Goal: Task Accomplishment & Management: Complete application form

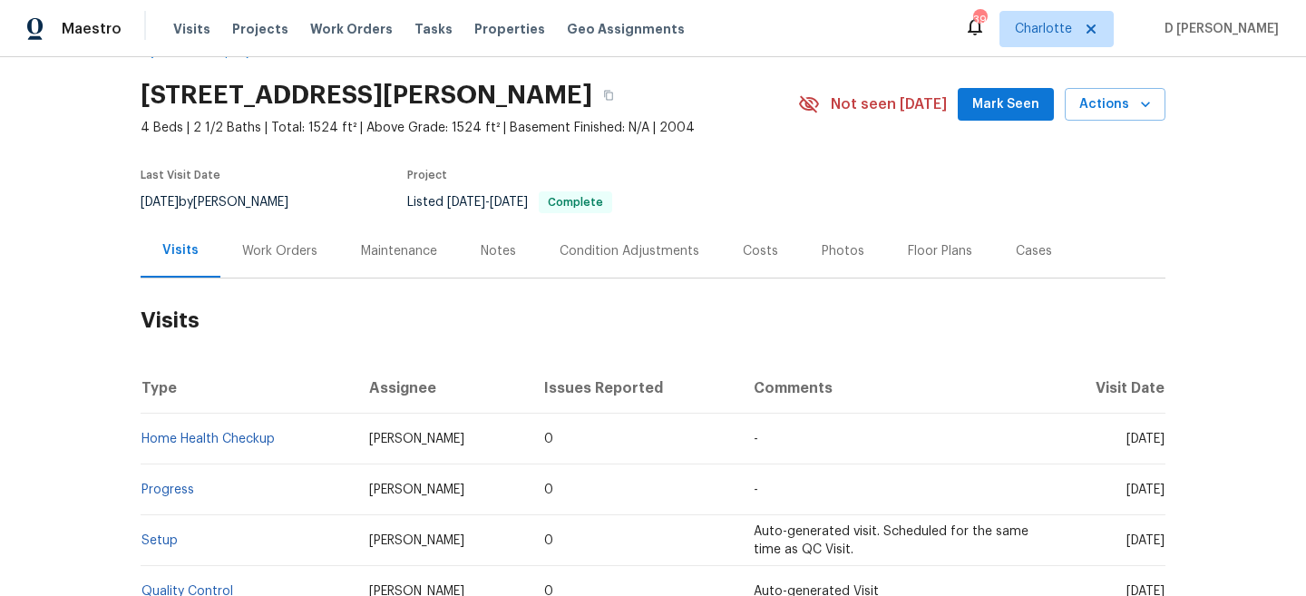
scroll to position [54, 0]
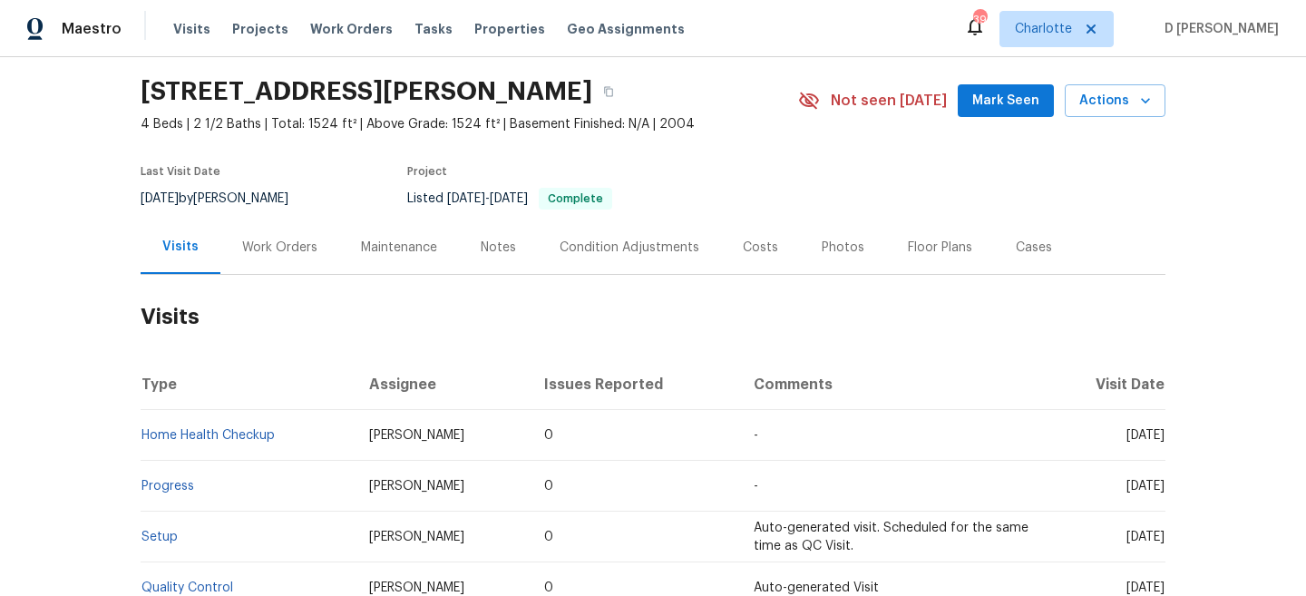
click at [287, 247] on div "Work Orders" at bounding box center [279, 247] width 75 height 18
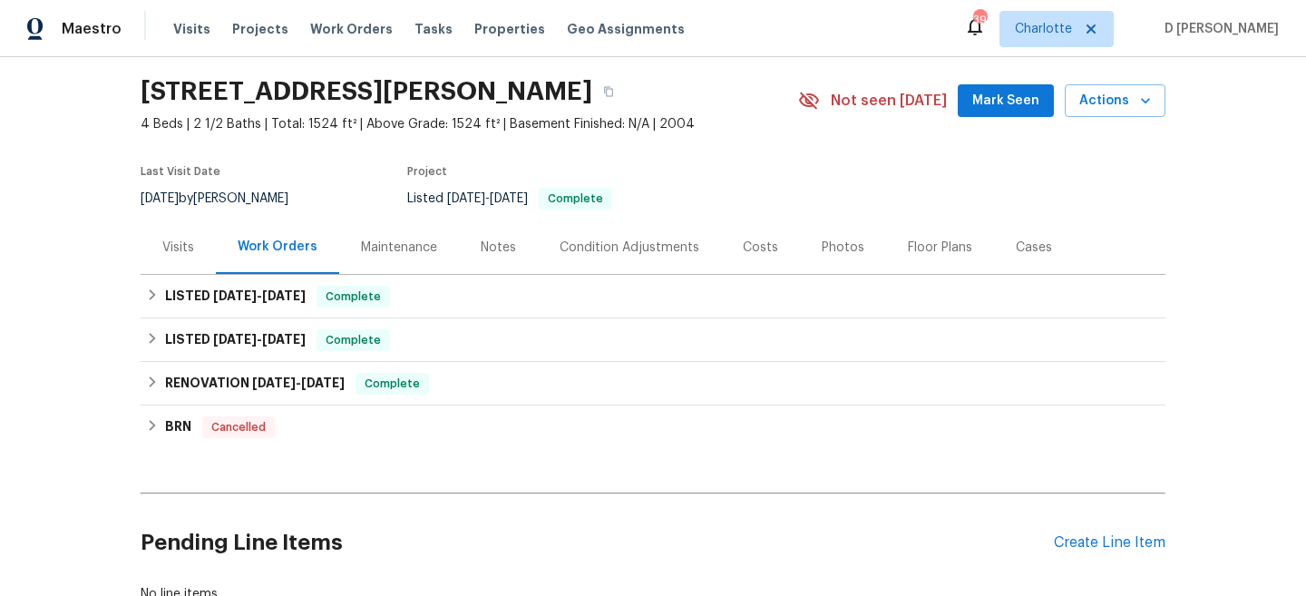
click at [172, 241] on div "Visits" at bounding box center [178, 247] width 32 height 18
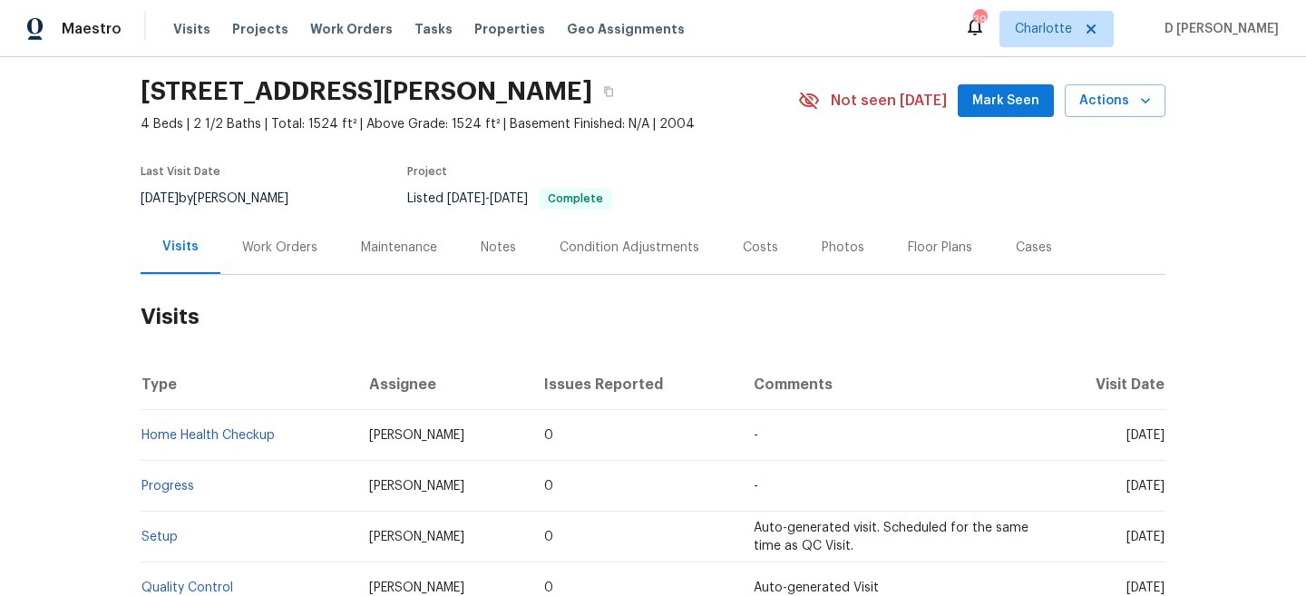
scroll to position [155, 0]
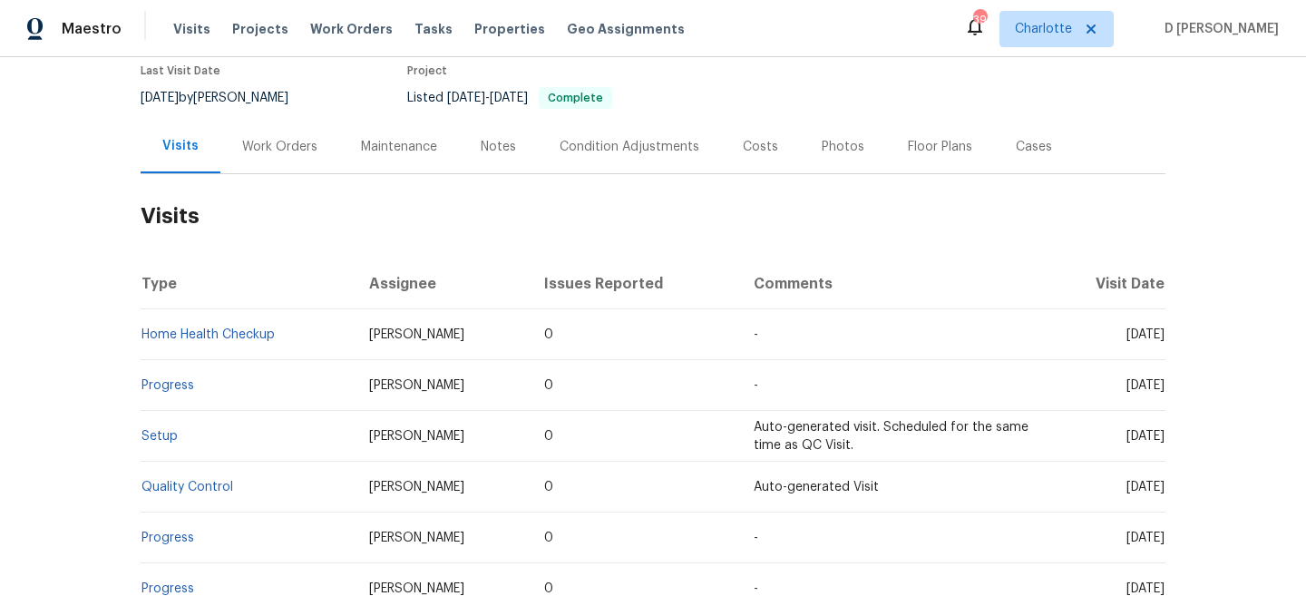
click at [1029, 155] on div "Cases" at bounding box center [1034, 146] width 80 height 53
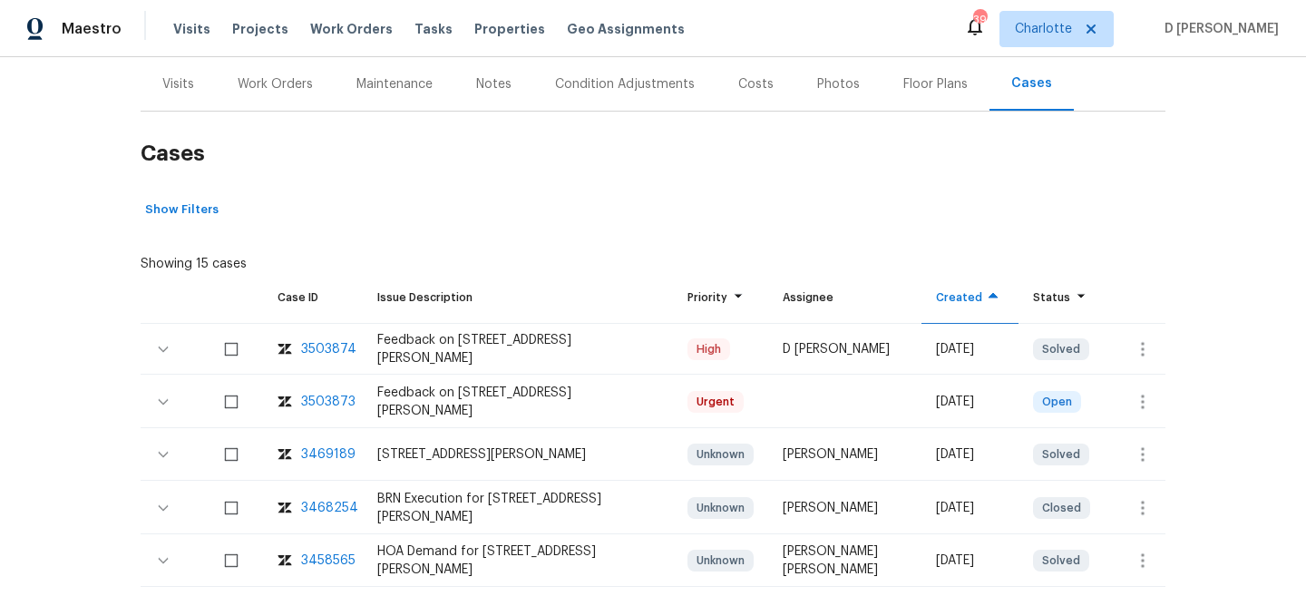
scroll to position [225, 0]
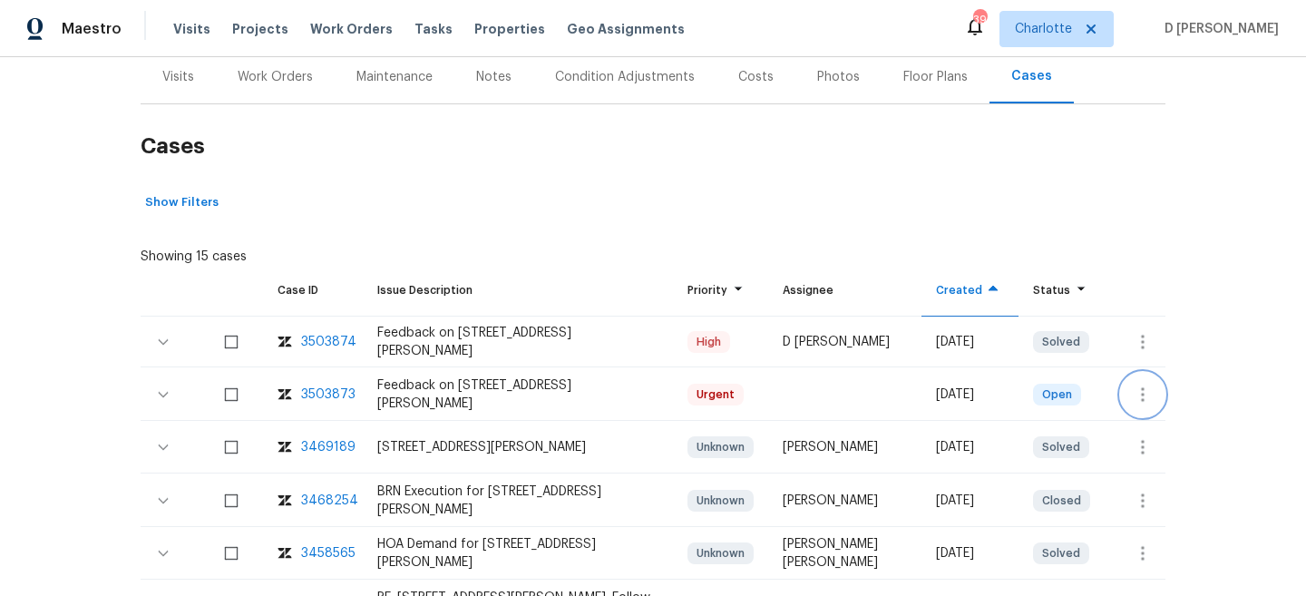
click at [1139, 388] on icon "button" at bounding box center [1143, 395] width 22 height 22
click at [1146, 389] on li "Create a visit" at bounding box center [1199, 394] width 188 height 30
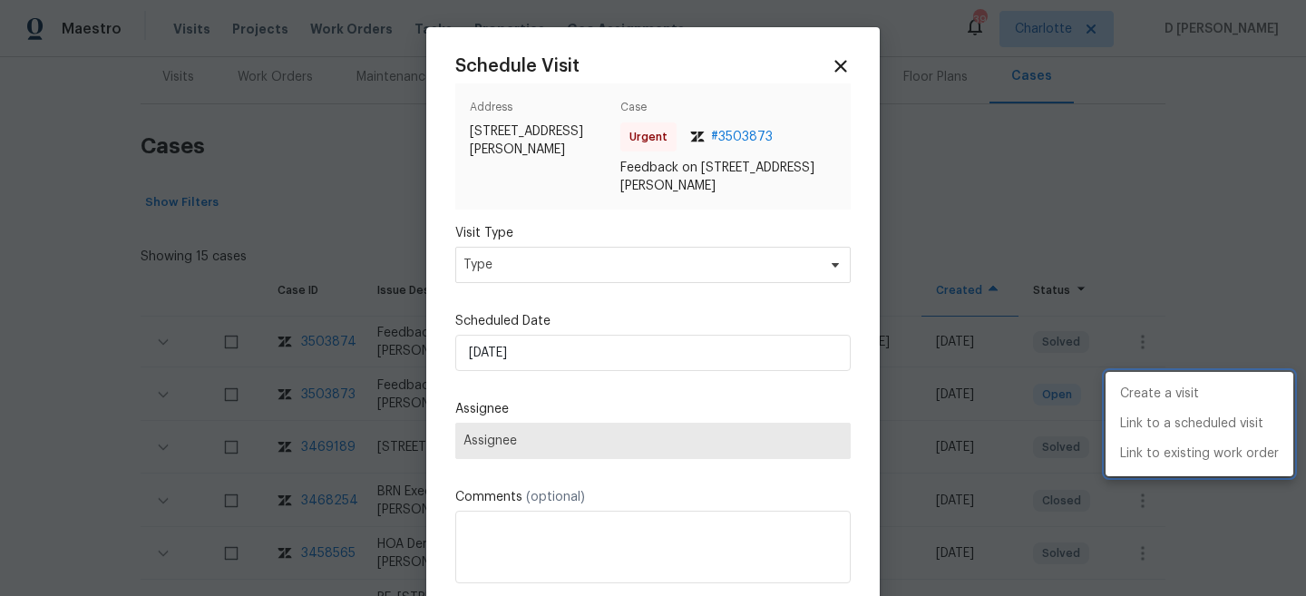
click at [631, 259] on div at bounding box center [653, 298] width 1306 height 596
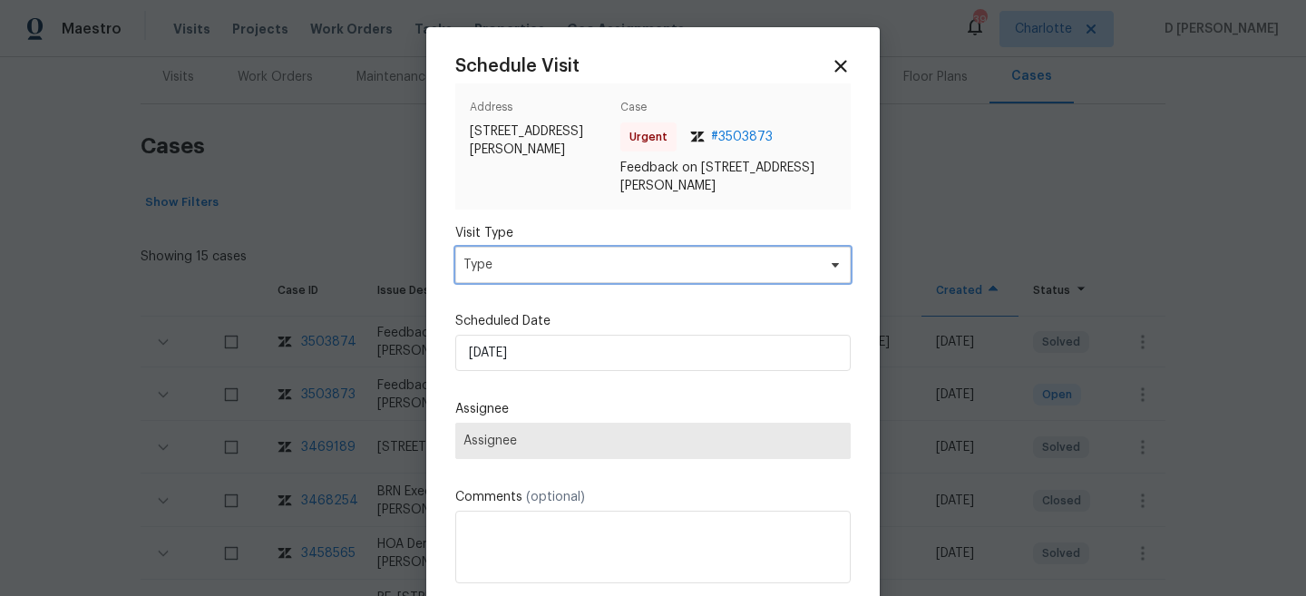
click at [592, 267] on span "Type" at bounding box center [639, 265] width 353 height 18
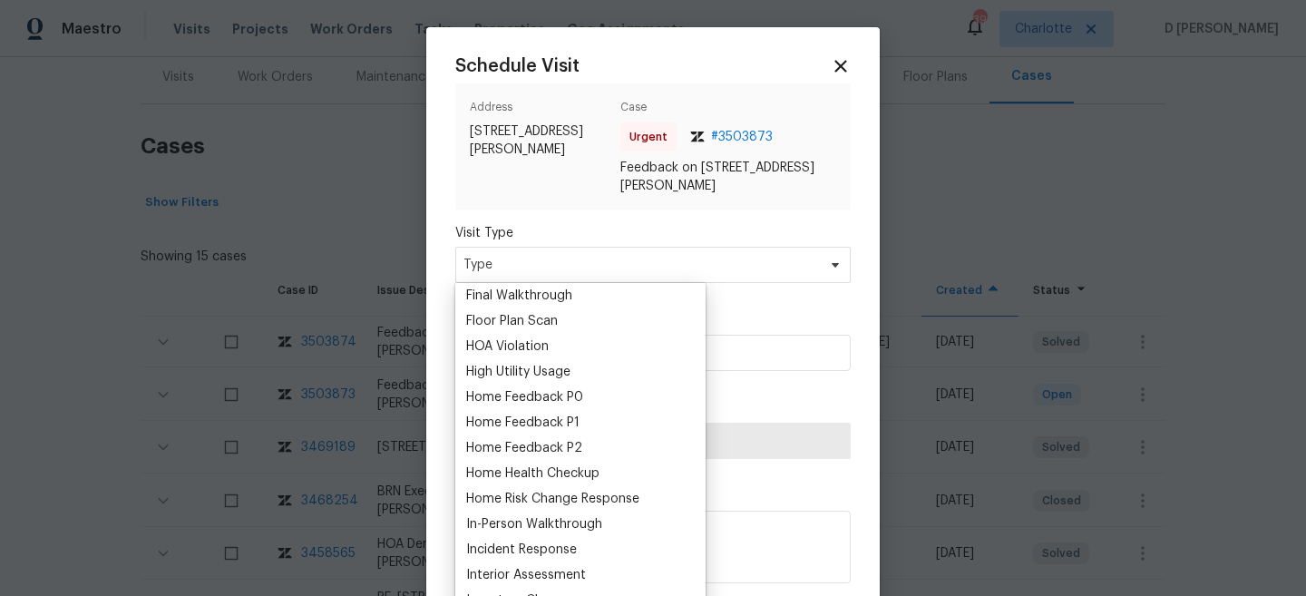
scroll to position [495, 0]
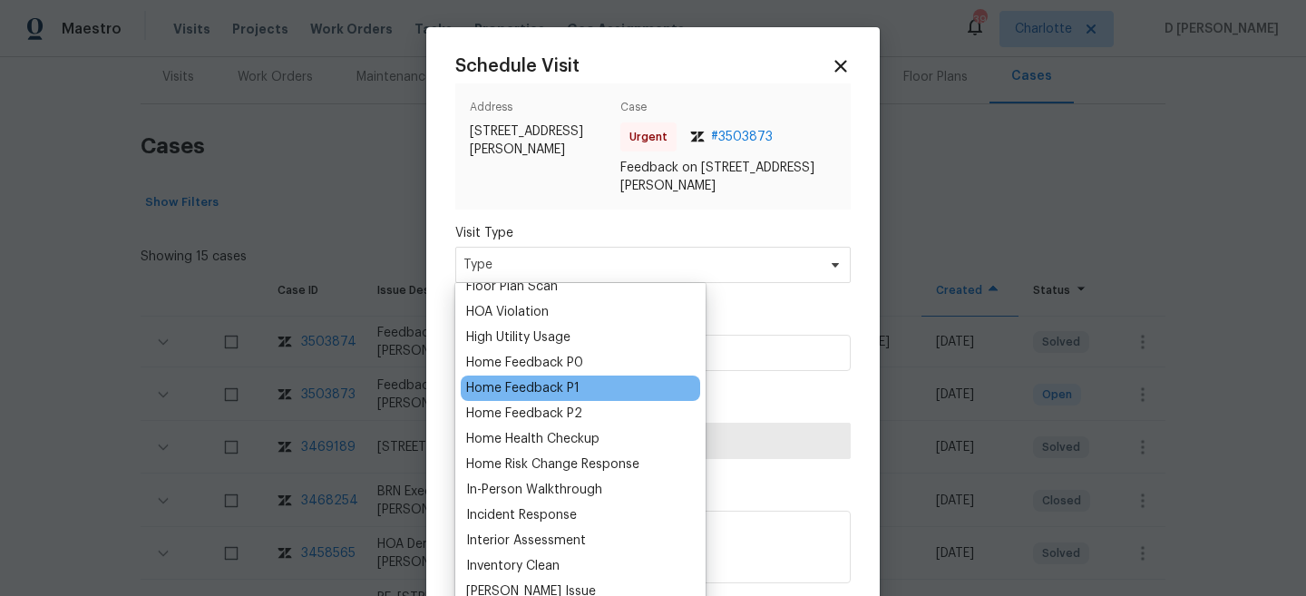
click at [557, 388] on div "Home Feedback P1" at bounding box center [522, 388] width 113 height 18
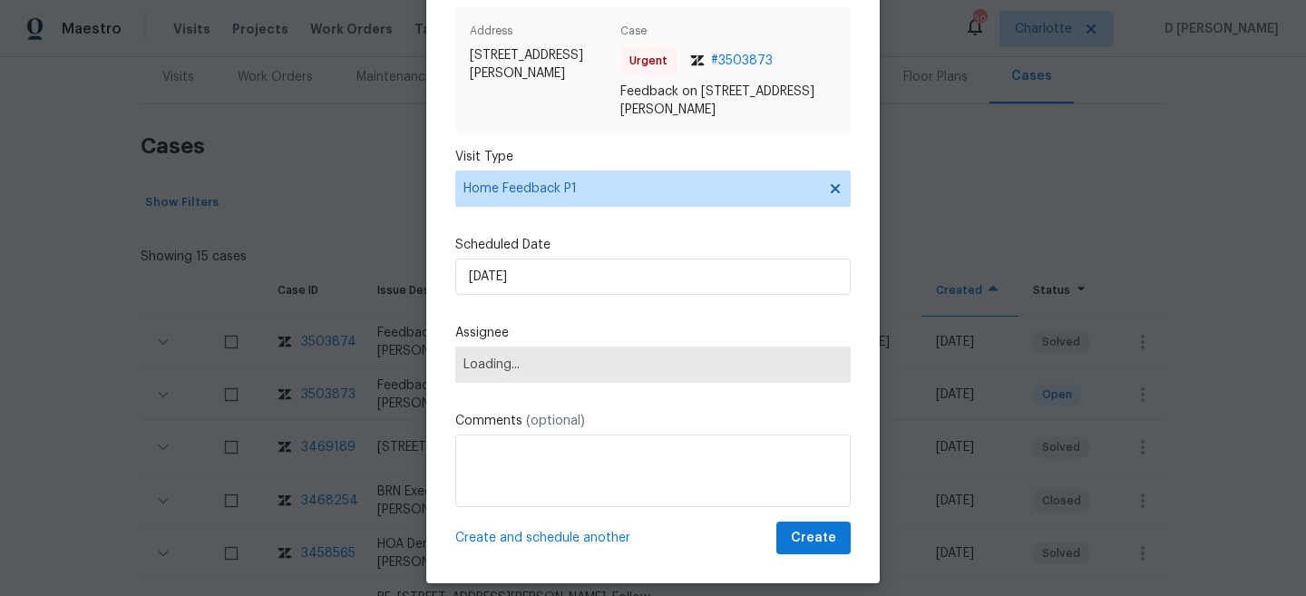
scroll to position [83, 0]
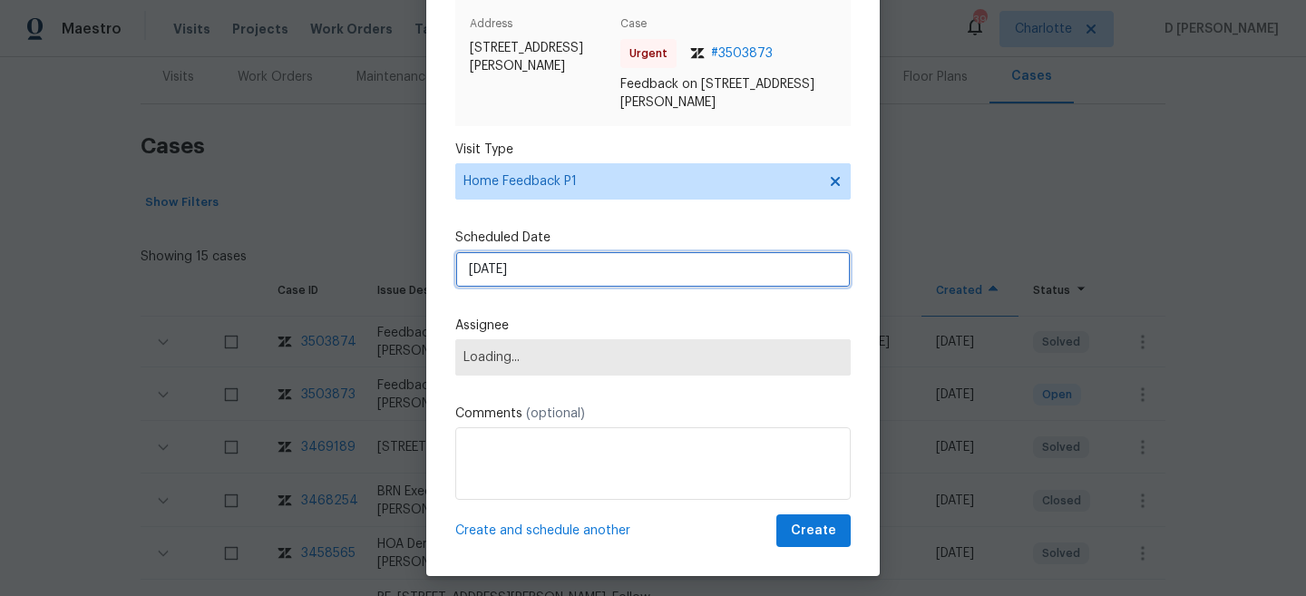
click at [574, 264] on input "[DATE]" at bounding box center [652, 269] width 395 height 36
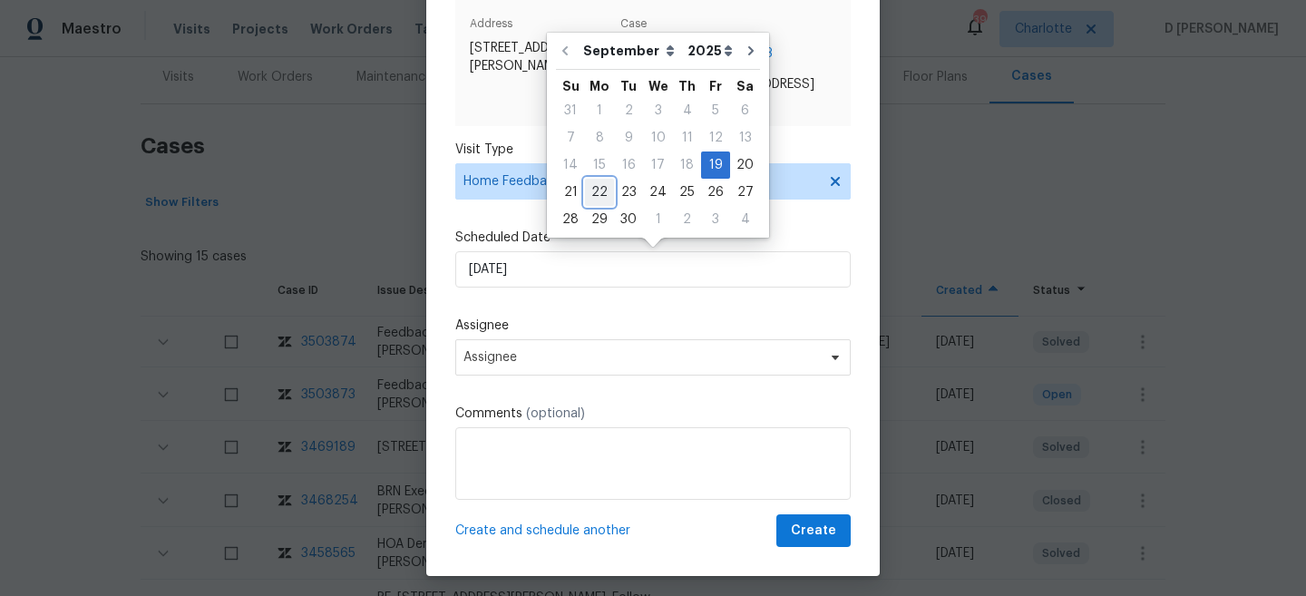
click at [604, 194] on div "22" at bounding box center [599, 192] width 29 height 25
type input "[DATE]"
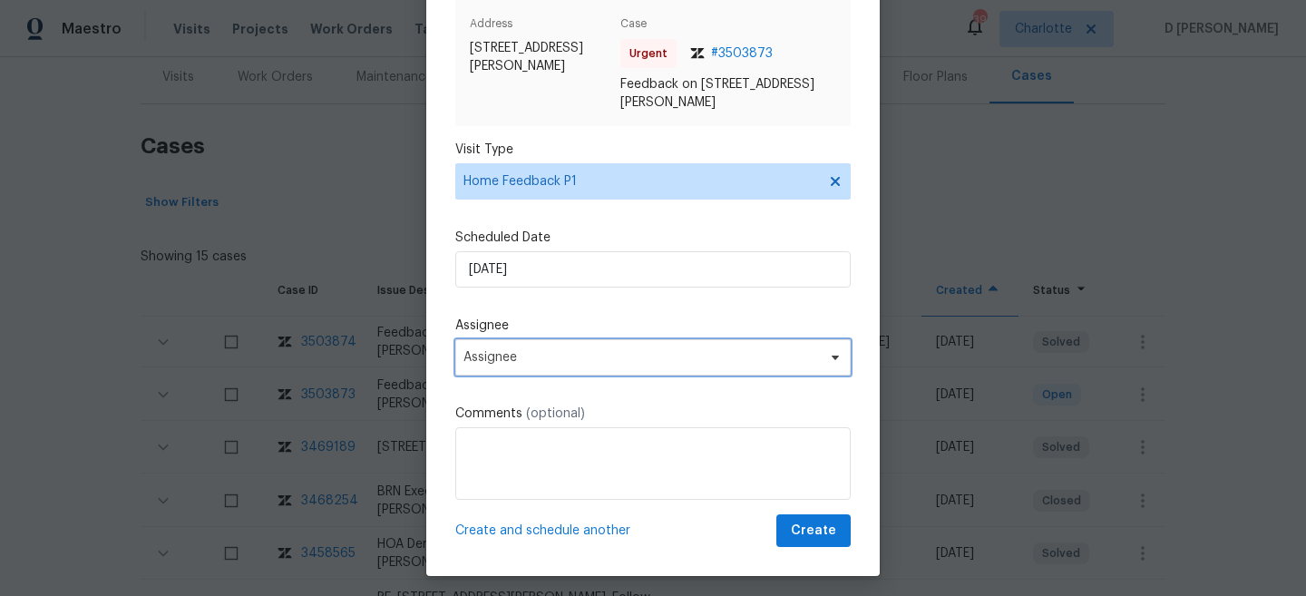
click at [564, 360] on span "Assignee" at bounding box center [640, 357] width 355 height 15
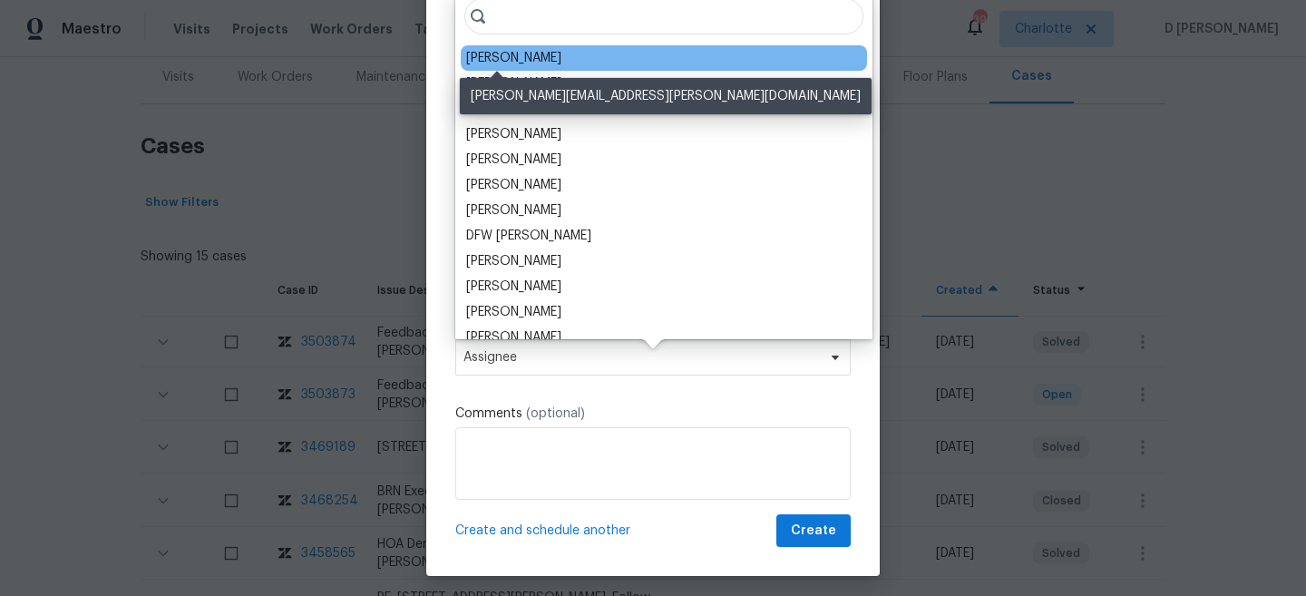
click at [510, 56] on div "[PERSON_NAME]" at bounding box center [513, 58] width 95 height 18
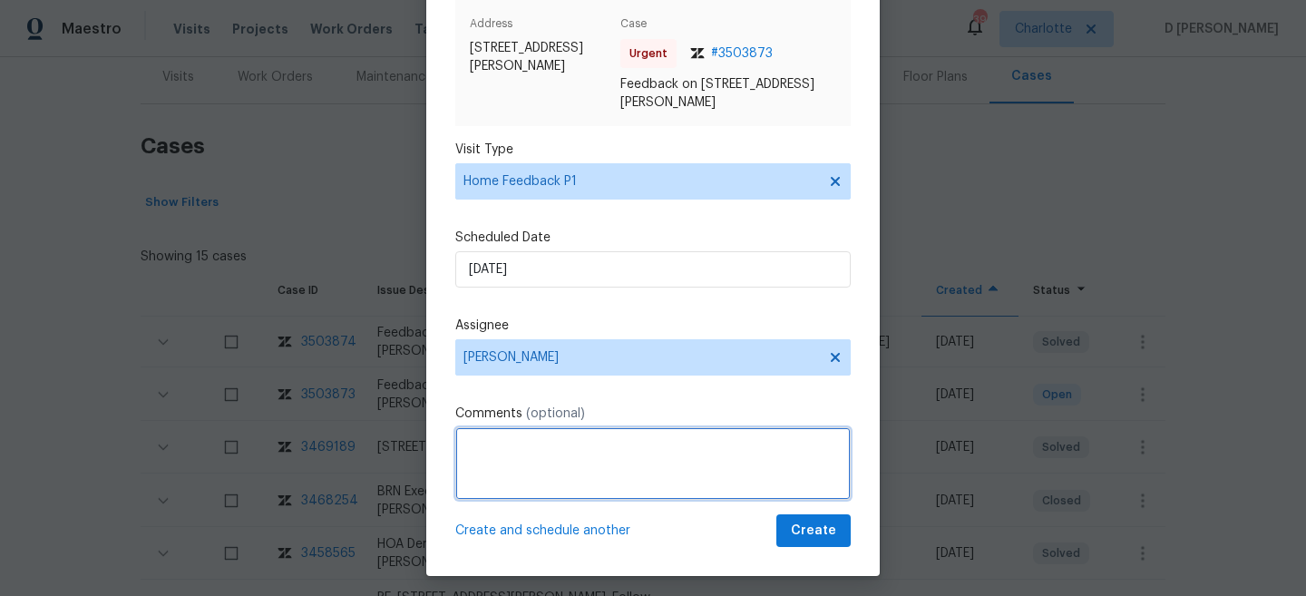
click at [533, 485] on textarea at bounding box center [652, 463] width 395 height 73
paste textarea "There are several windows that need to be replaced. Barking dog next door is wh…"
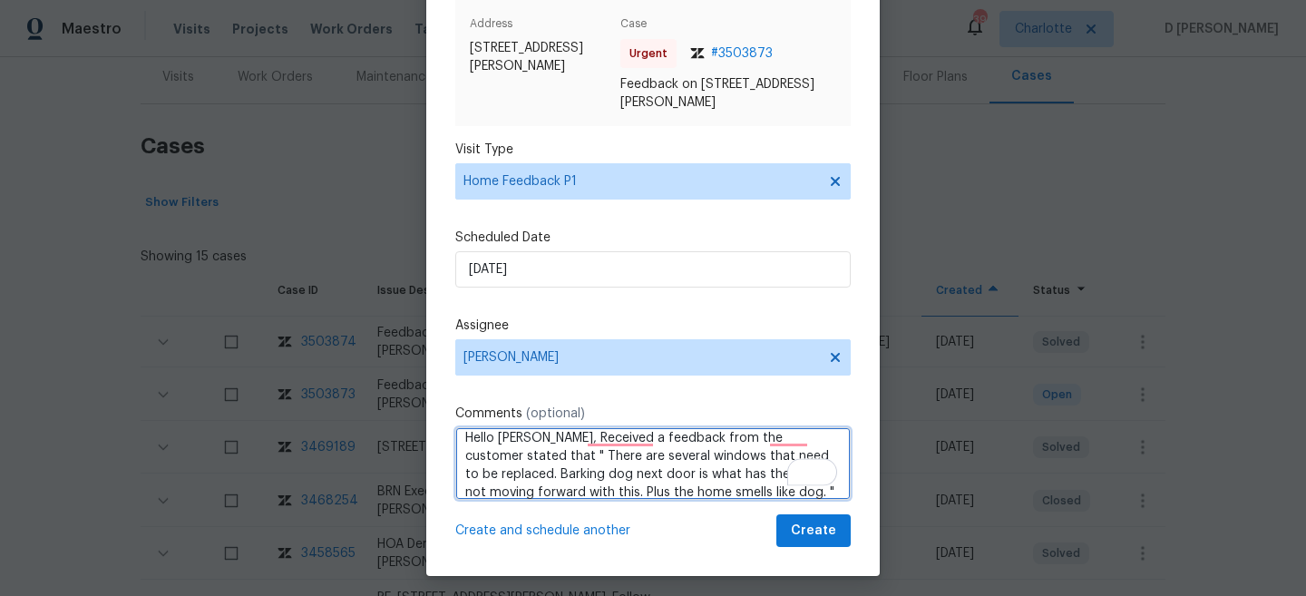
scroll to position [20, 0]
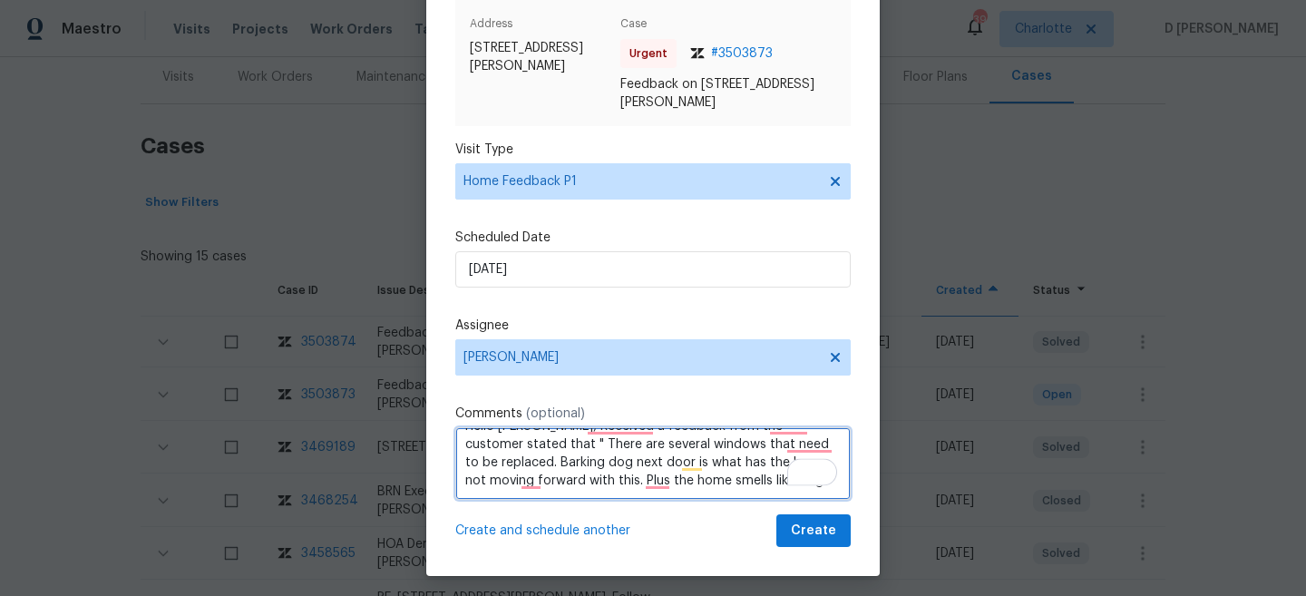
click at [695, 481] on textarea "Hello [PERSON_NAME], Received a feedback from the customer stated that " There …" at bounding box center [652, 463] width 395 height 73
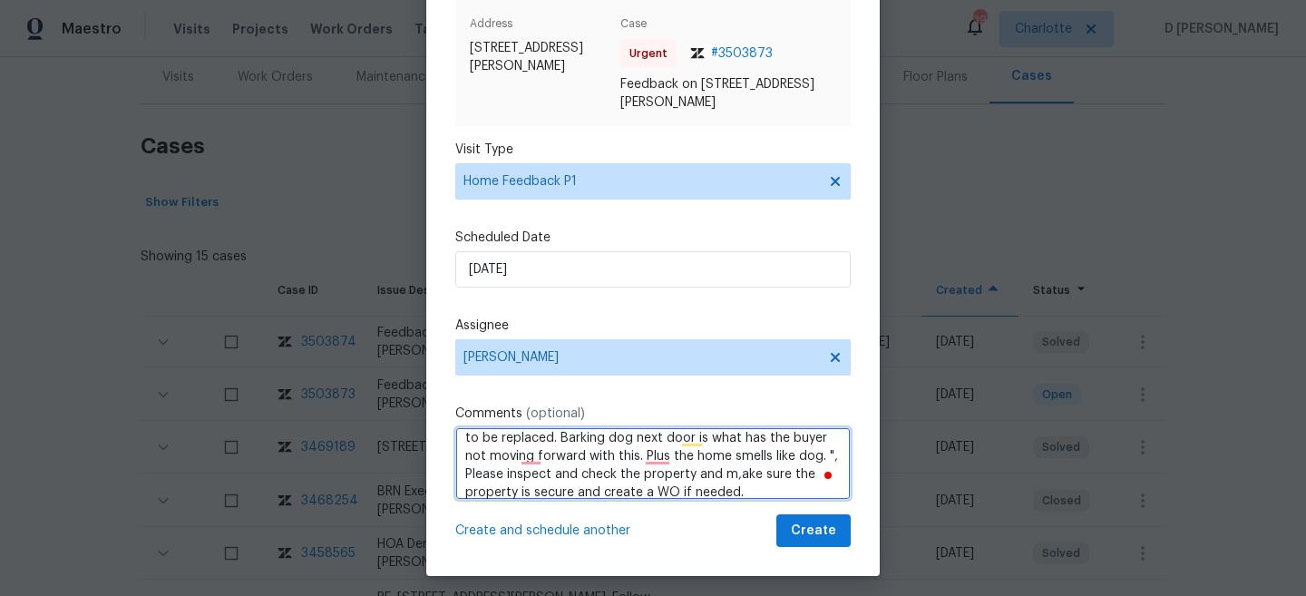
type textarea "Hello [PERSON_NAME], Received a feedback from the customer stated that " There …"
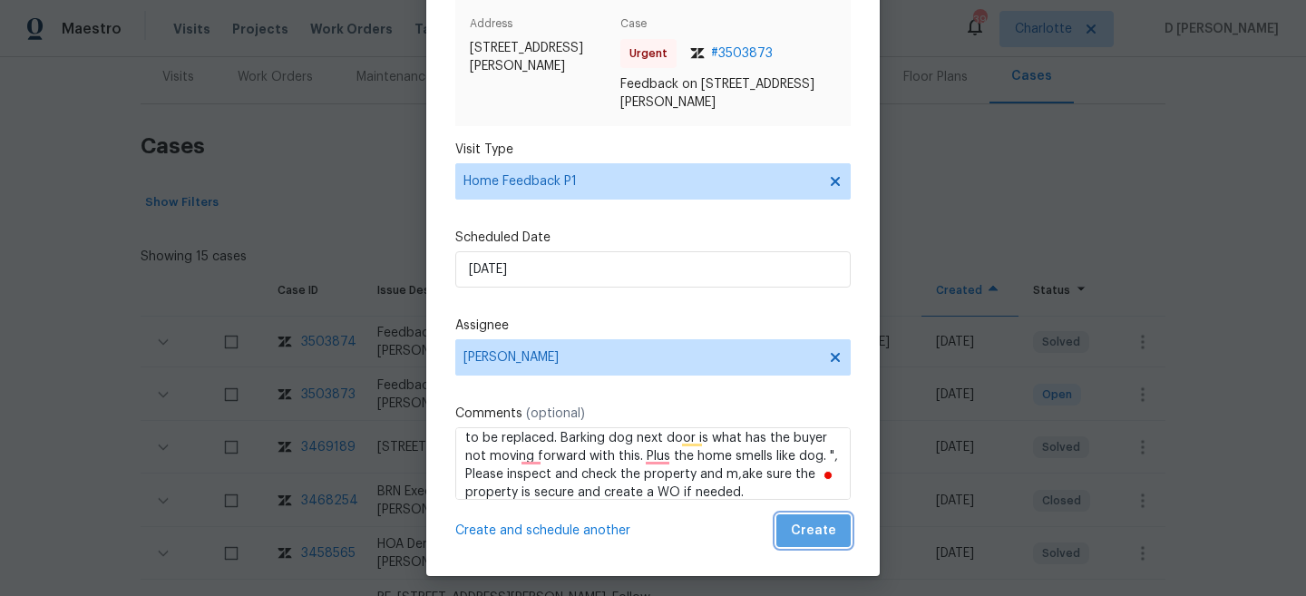
click at [827, 537] on span "Create" at bounding box center [813, 531] width 45 height 23
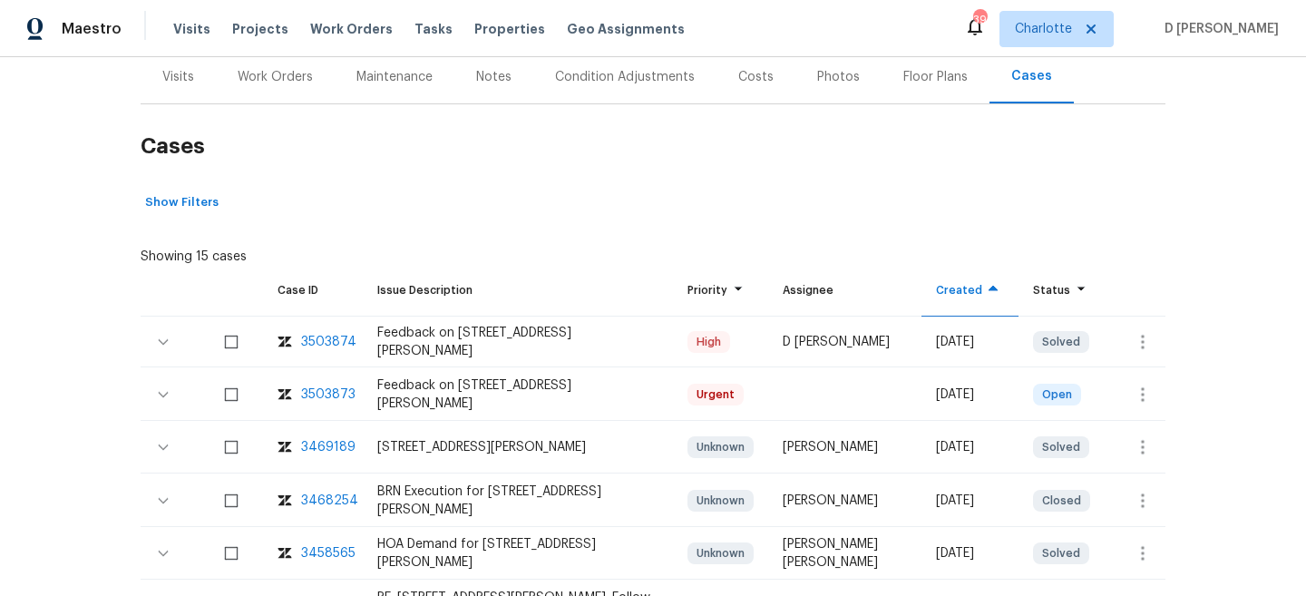
scroll to position [0, 0]
click at [199, 86] on div "Visits" at bounding box center [178, 76] width 75 height 53
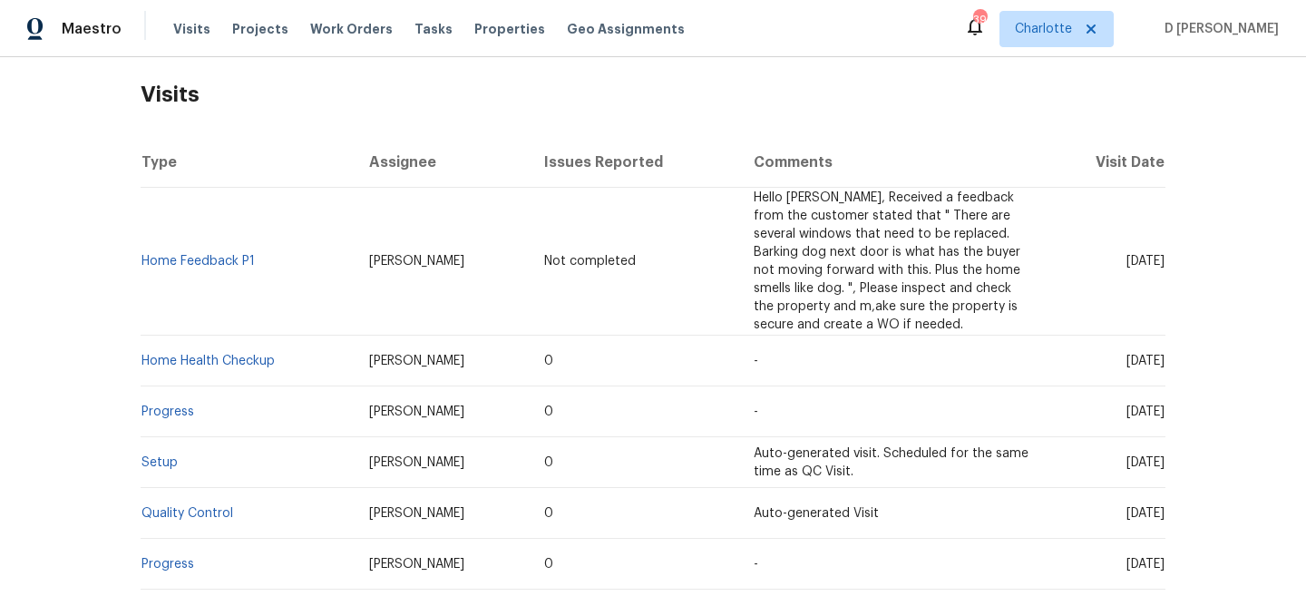
scroll to position [279, 0]
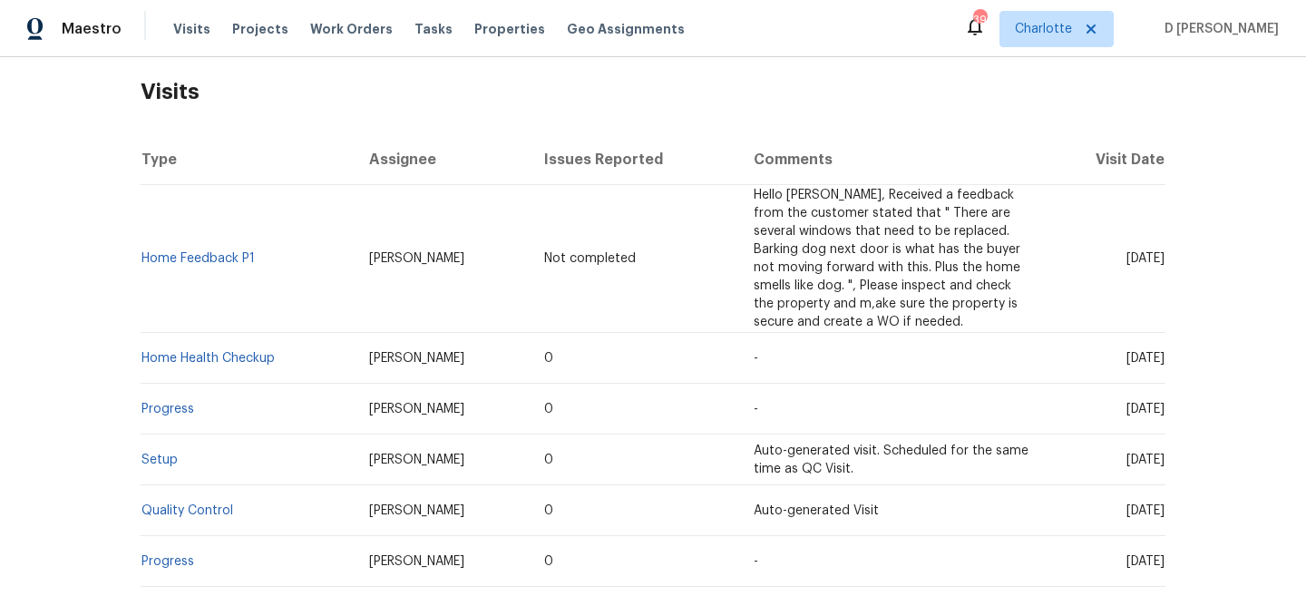
drag, startPoint x: 1091, startPoint y: 256, endPoint x: 1131, endPoint y: 258, distance: 39.9
click at [1131, 258] on span "[DATE]" at bounding box center [1145, 258] width 38 height 13
copy span "[DATE]"
drag, startPoint x: 262, startPoint y: 258, endPoint x: 145, endPoint y: 255, distance: 117.0
click at [145, 255] on td "Home Feedback P1" at bounding box center [248, 259] width 214 height 148
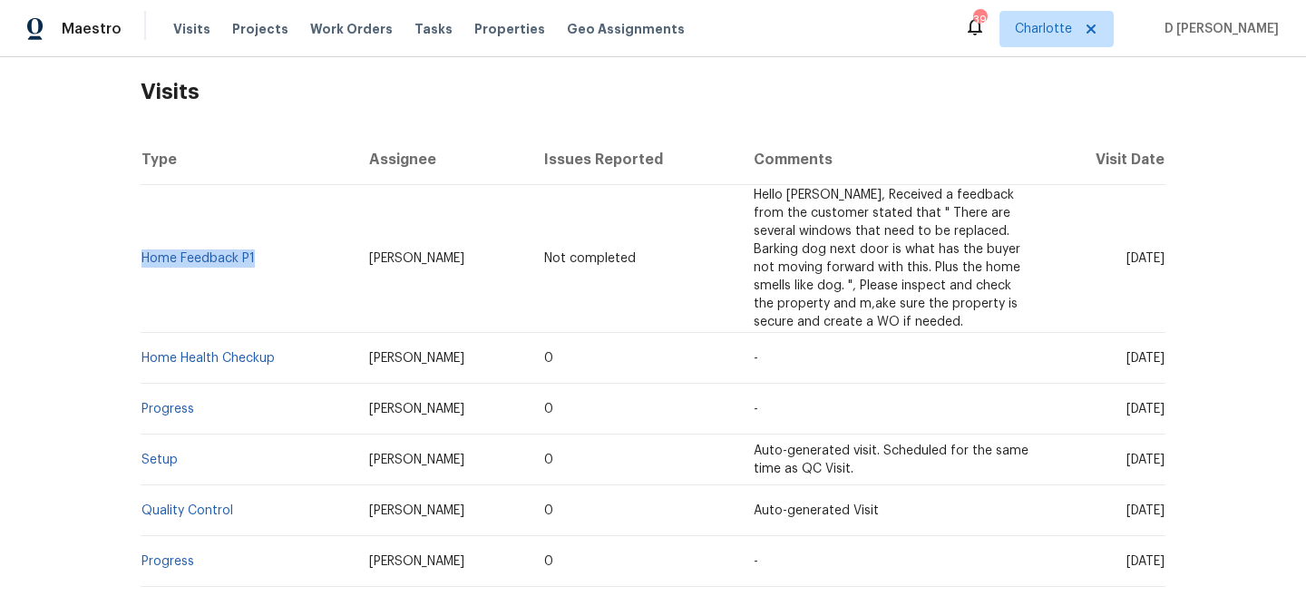
copy link "Home Feedback P1"
drag, startPoint x: 1088, startPoint y: 354, endPoint x: 1129, endPoint y: 355, distance: 40.8
click at [1129, 355] on span "[DATE]" at bounding box center [1145, 358] width 38 height 13
copy span "[DATE]"
drag, startPoint x: 282, startPoint y: 360, endPoint x: 142, endPoint y: 353, distance: 139.8
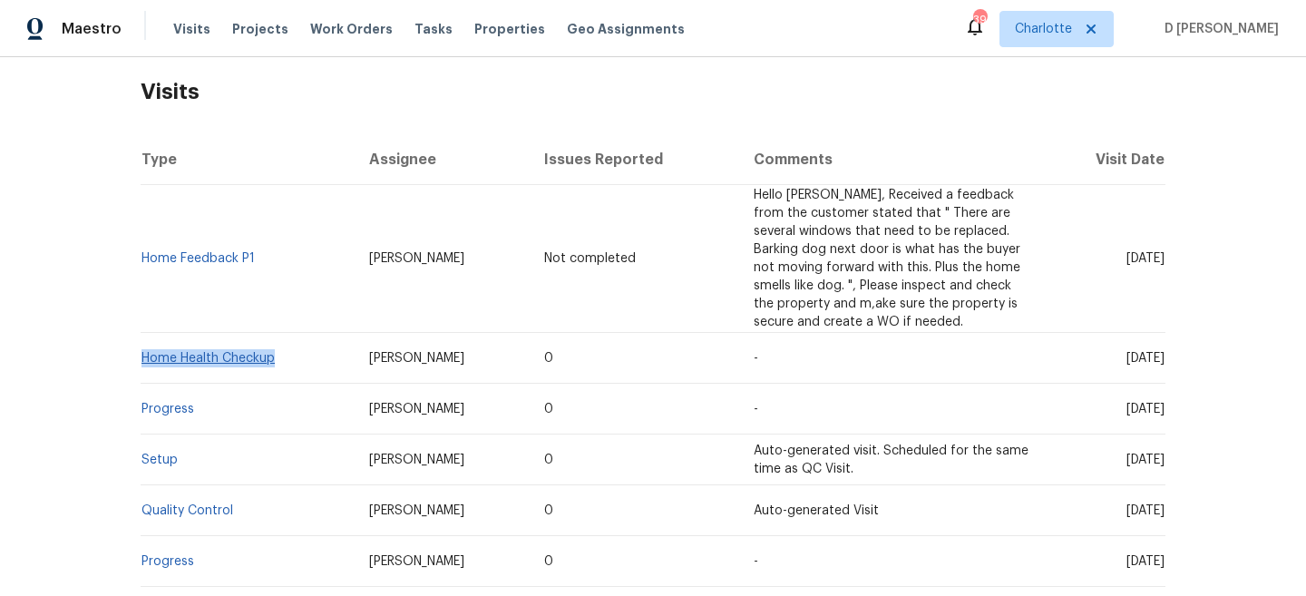
click at [142, 353] on td "Home Health Checkup" at bounding box center [248, 358] width 214 height 51
copy link "Home Health Checkup"
drag, startPoint x: 364, startPoint y: 358, endPoint x: 442, endPoint y: 358, distance: 77.1
click at [442, 358] on td "[PERSON_NAME]" at bounding box center [443, 358] width 176 height 51
copy span "[PERSON_NAME]"
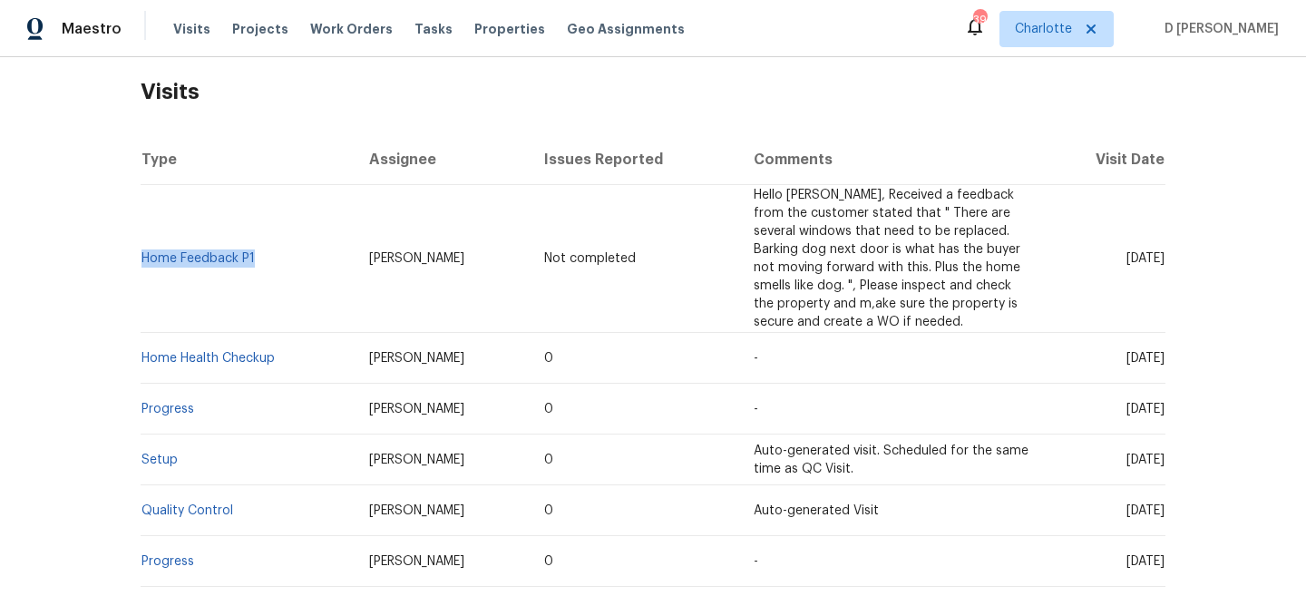
drag, startPoint x: 275, startPoint y: 255, endPoint x: 144, endPoint y: 251, distance: 130.6
click at [144, 251] on td "Home Feedback P1" at bounding box center [248, 259] width 214 height 148
copy link "Home Feedback P1"
